Goal: Information Seeking & Learning: Stay updated

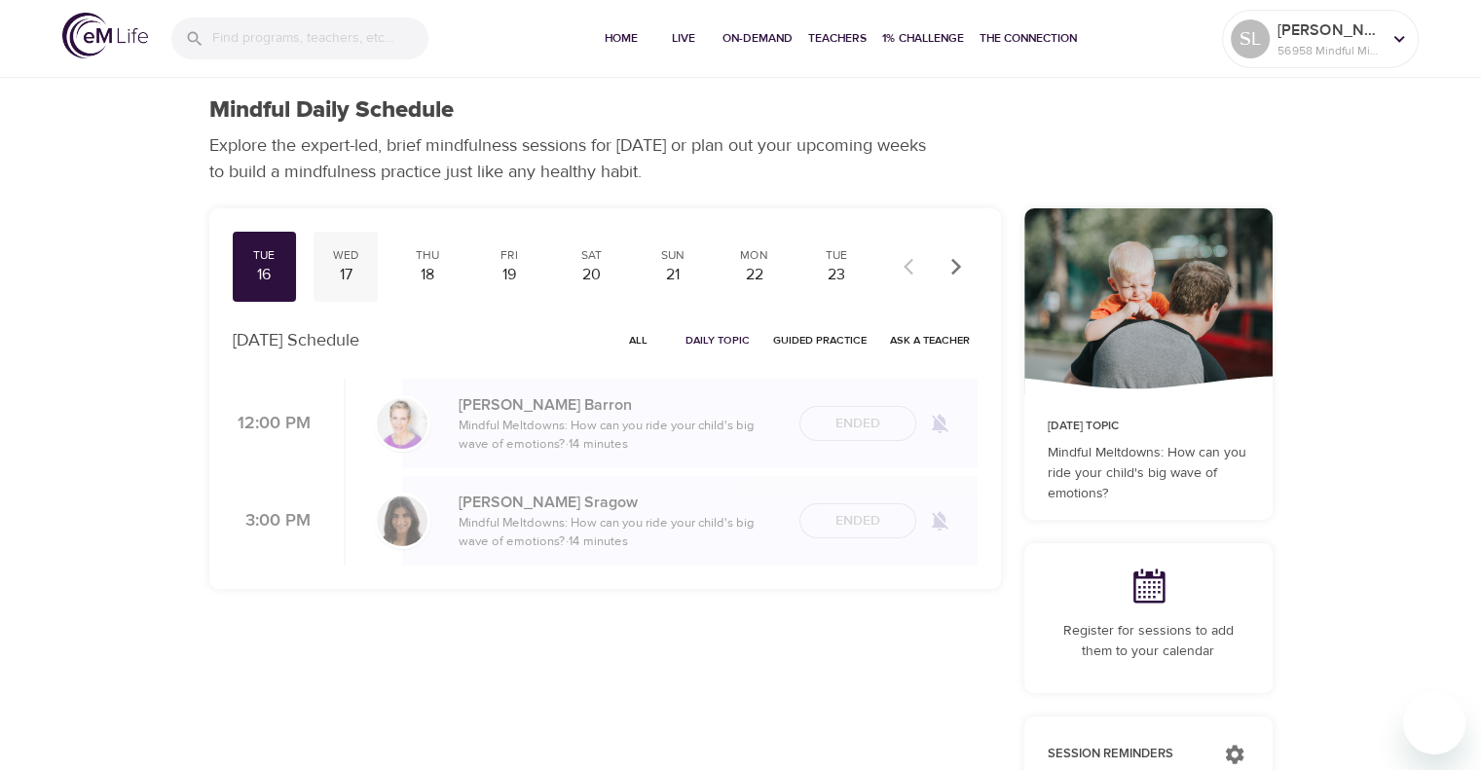
click at [340, 259] on div "Wed" at bounding box center [345, 255] width 49 height 17
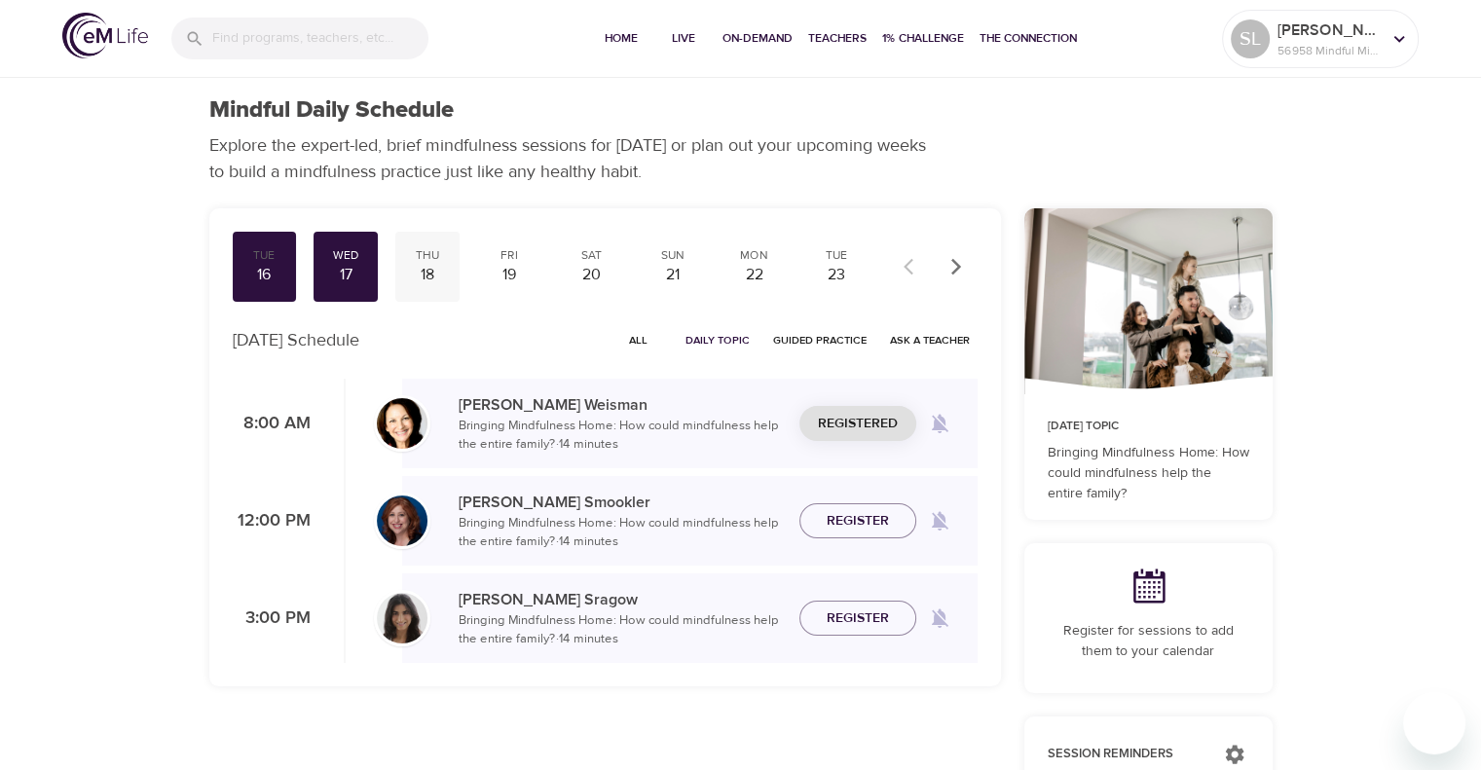
click at [433, 272] on div "18" at bounding box center [427, 275] width 49 height 22
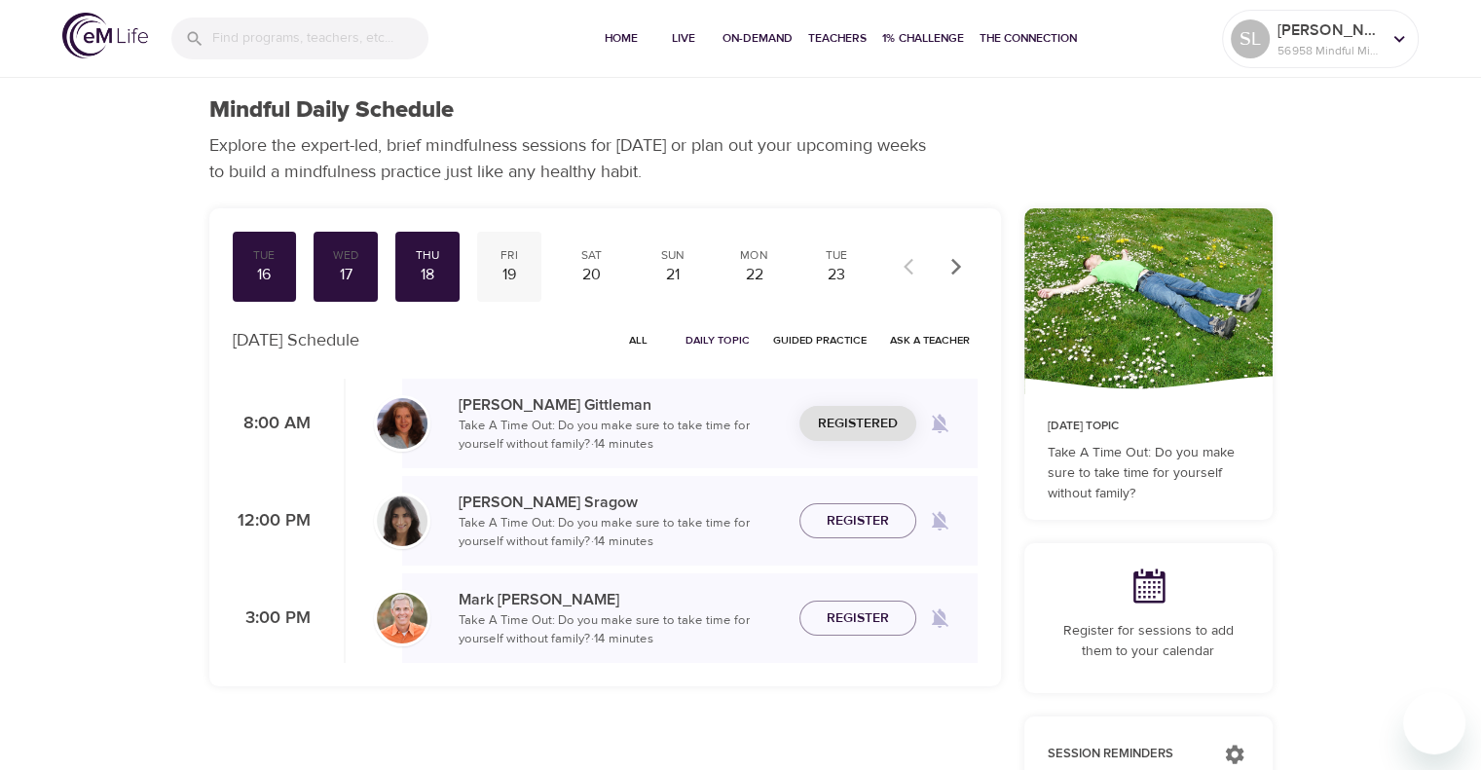
click at [509, 267] on div "19" at bounding box center [509, 275] width 49 height 22
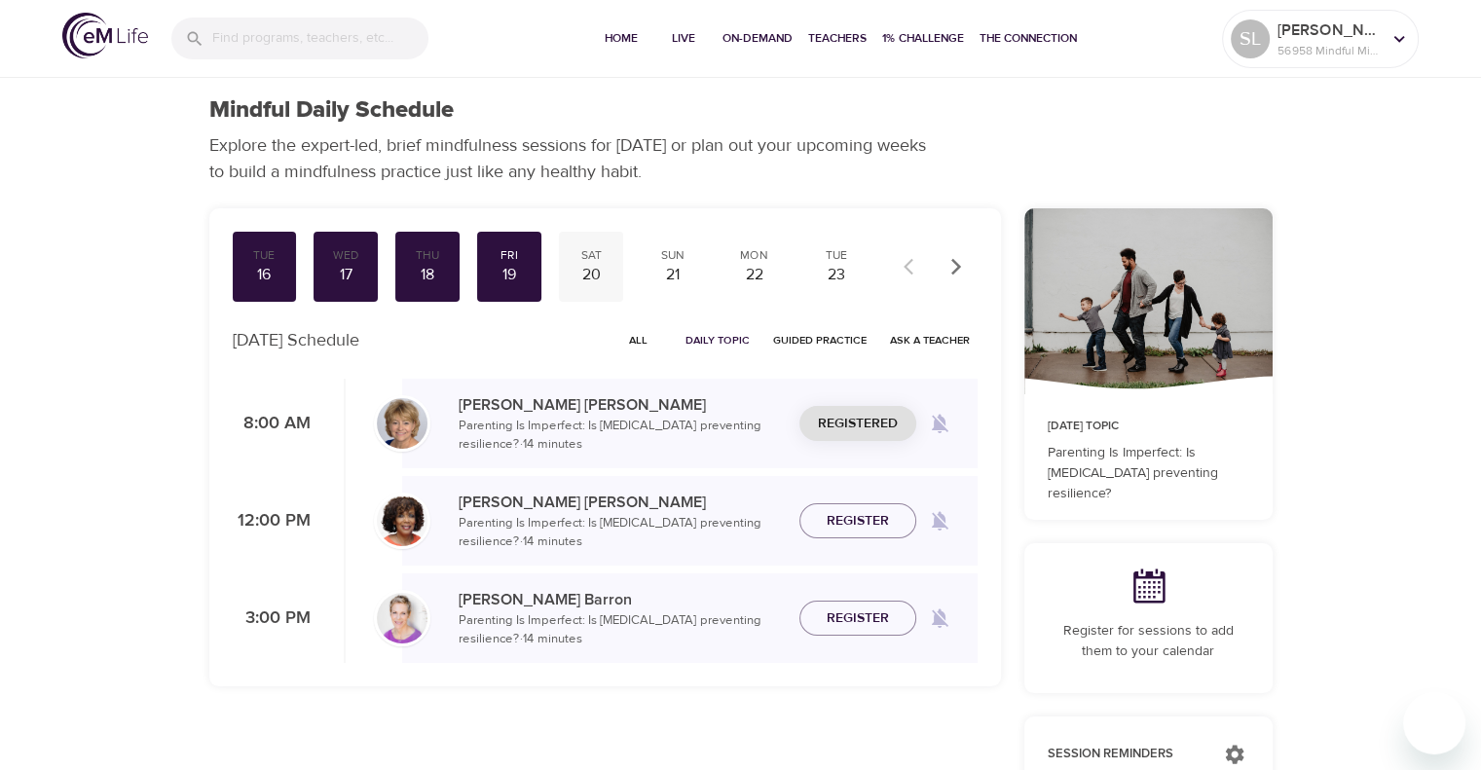
click at [596, 264] on div "20" at bounding box center [591, 275] width 49 height 22
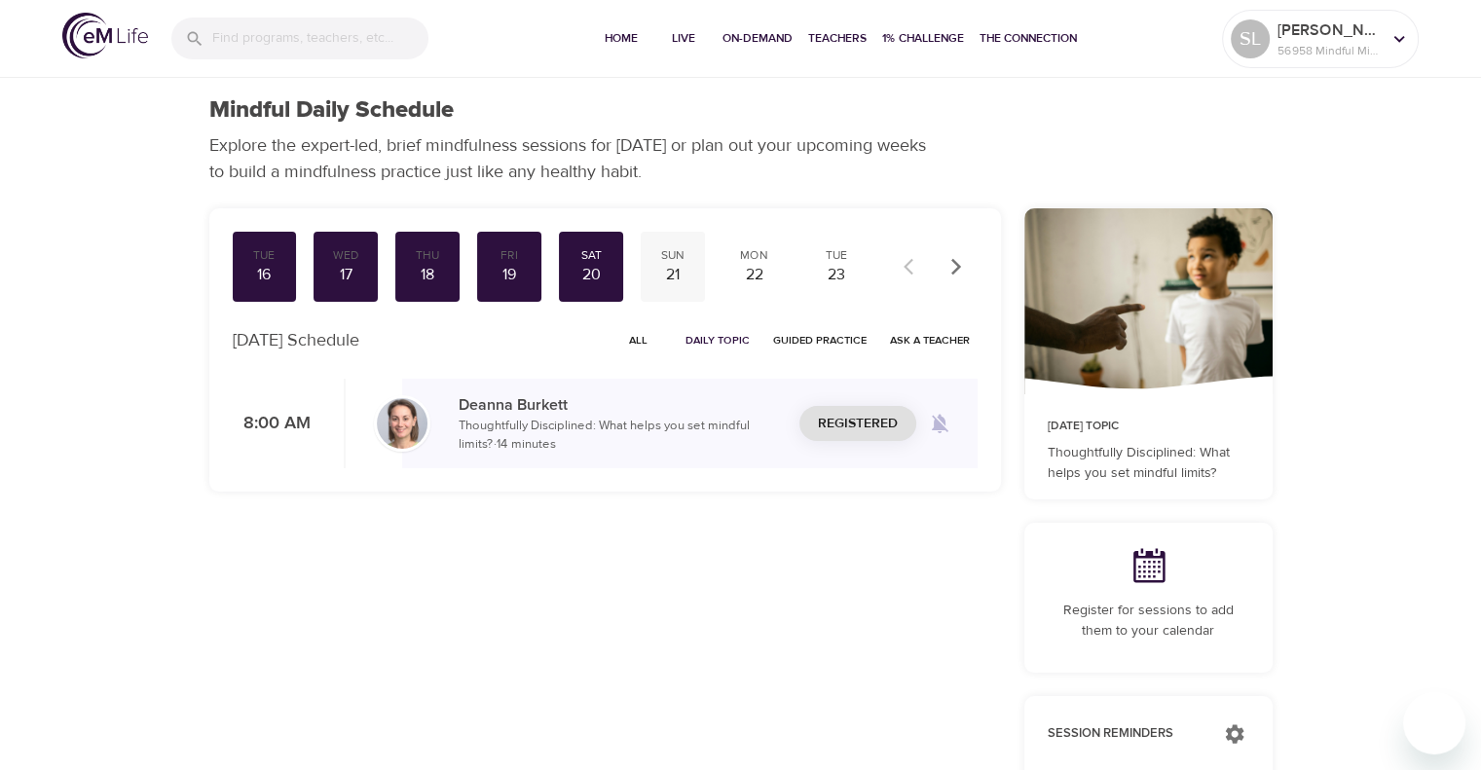
click at [688, 253] on div "Sun" at bounding box center [672, 255] width 49 height 17
